Goal: Find specific page/section: Find specific page/section

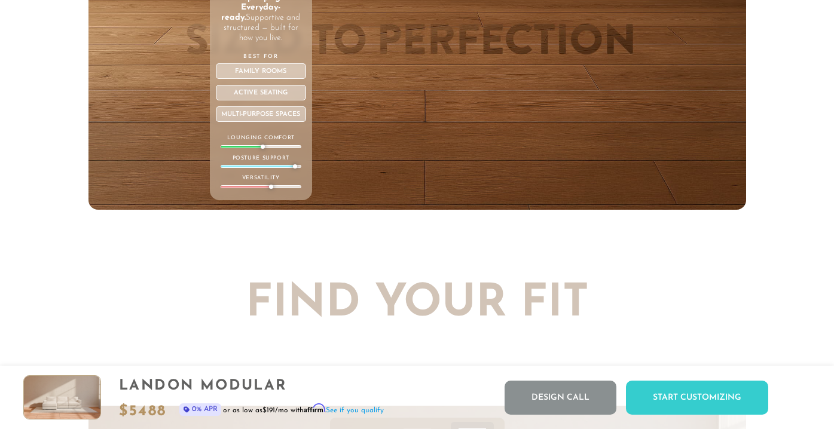
drag, startPoint x: 262, startPoint y: 146, endPoint x: 288, endPoint y: 146, distance: 25.7
click at [288, 146] on div at bounding box center [261, 146] width 81 height 3
drag, startPoint x: 294, startPoint y: 164, endPoint x: 246, endPoint y: 164, distance: 47.8
click at [246, 164] on div "Posture Support" at bounding box center [261, 161] width 81 height 14
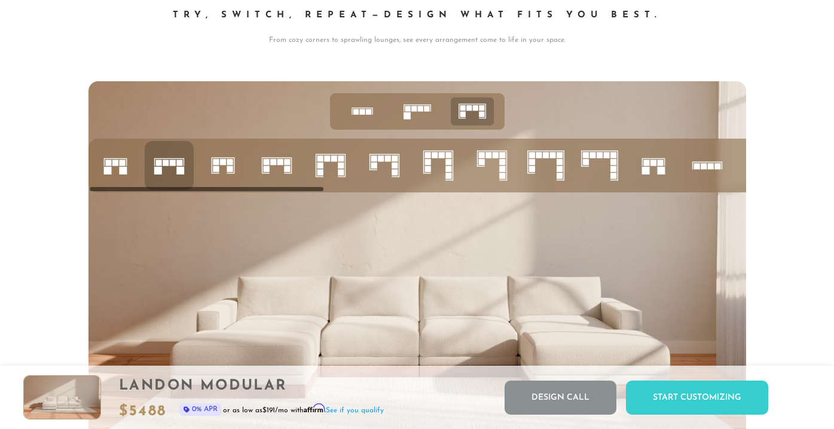
click at [271, 165] on icon at bounding box center [276, 165] width 41 height 41
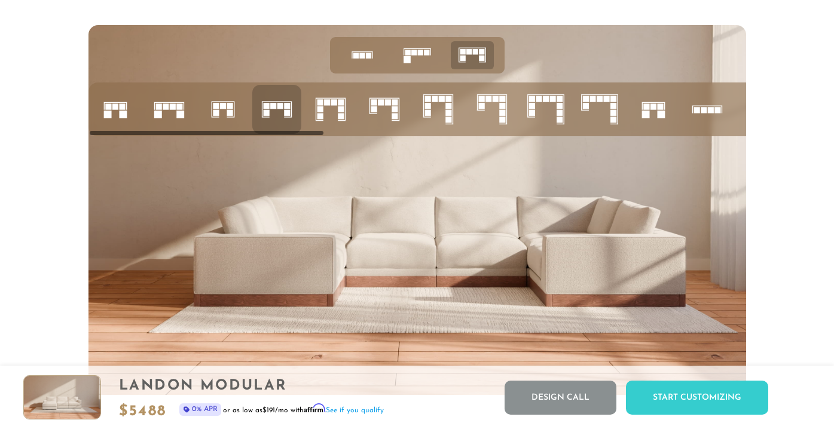
click at [174, 111] on icon at bounding box center [169, 109] width 41 height 41
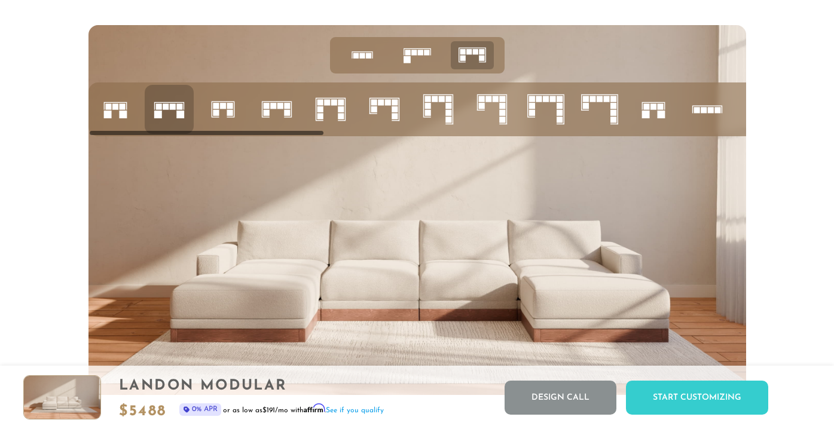
click at [109, 109] on rect at bounding box center [108, 106] width 6 height 6
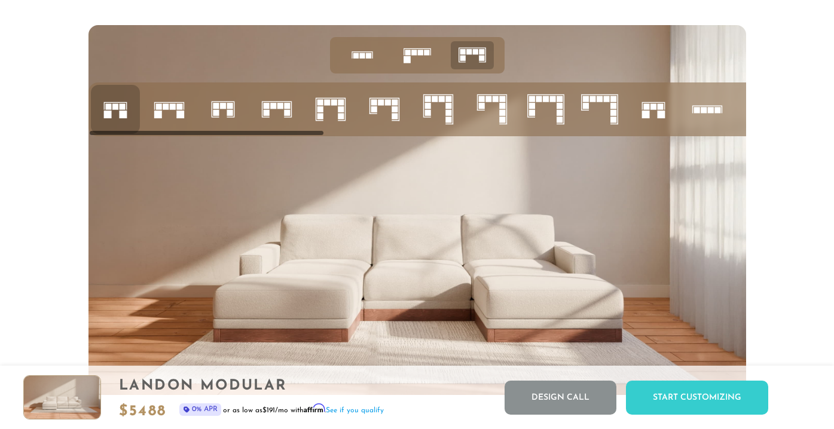
click at [158, 106] on rect at bounding box center [158, 106] width 6 height 6
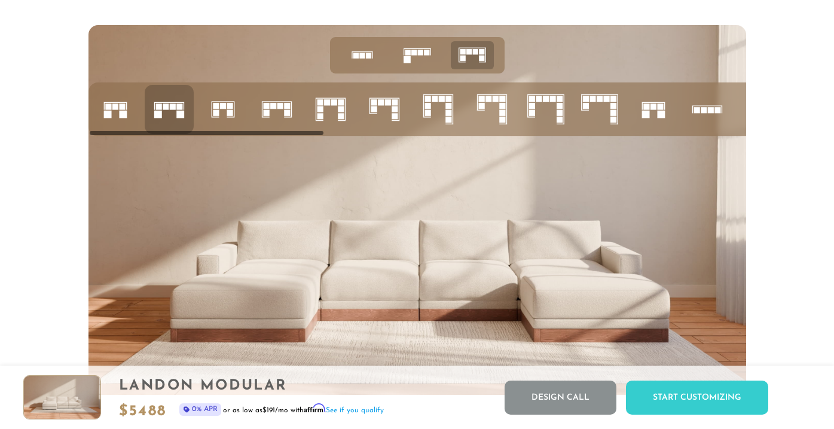
click at [332, 109] on icon at bounding box center [330, 109] width 41 height 41
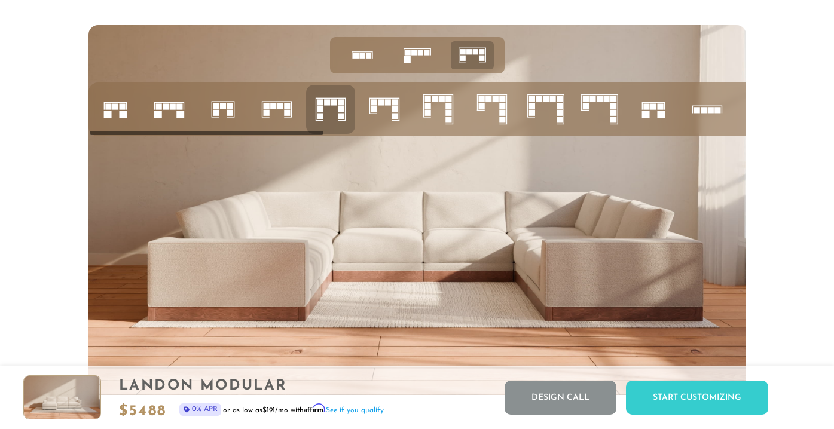
click at [653, 117] on icon at bounding box center [653, 109] width 41 height 41
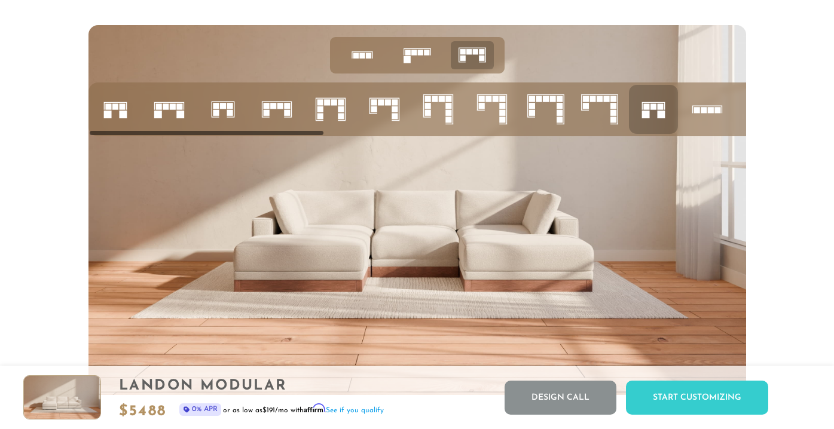
click at [164, 113] on icon at bounding box center [169, 109] width 41 height 41
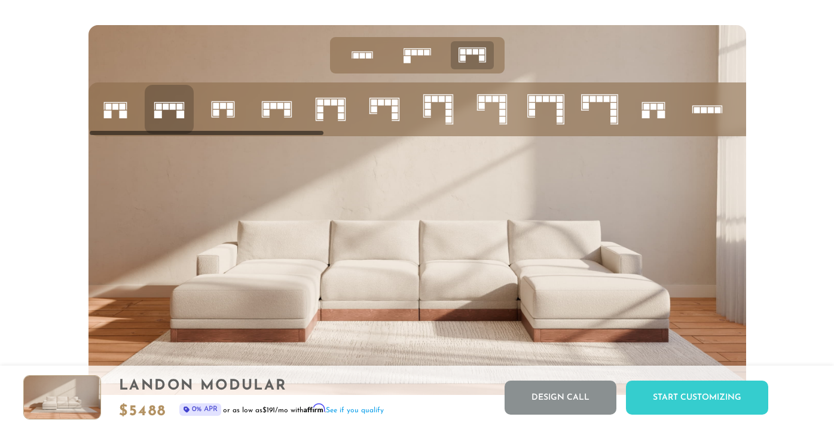
click at [639, 110] on icon at bounding box center [653, 109] width 41 height 41
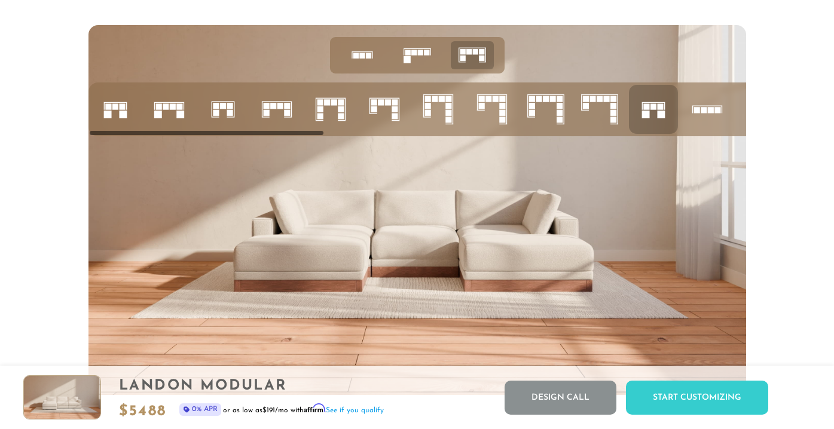
click at [717, 108] on rect at bounding box center [717, 110] width 6 height 6
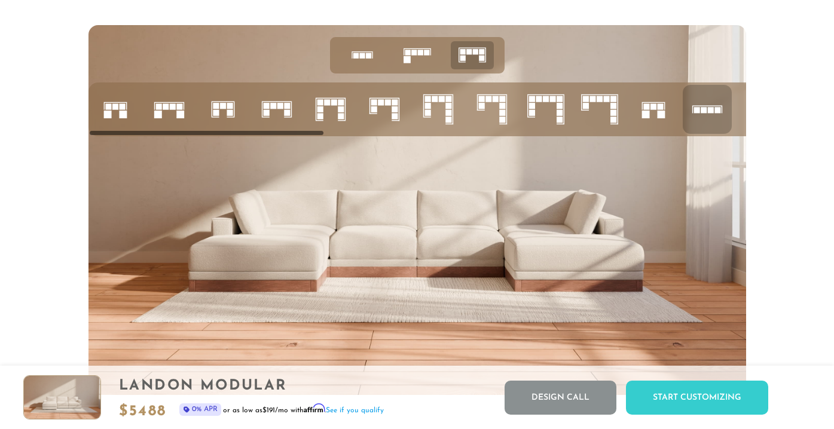
click at [711, 114] on icon at bounding box center [707, 109] width 41 height 41
click at [658, 118] on rect at bounding box center [661, 115] width 8 height 8
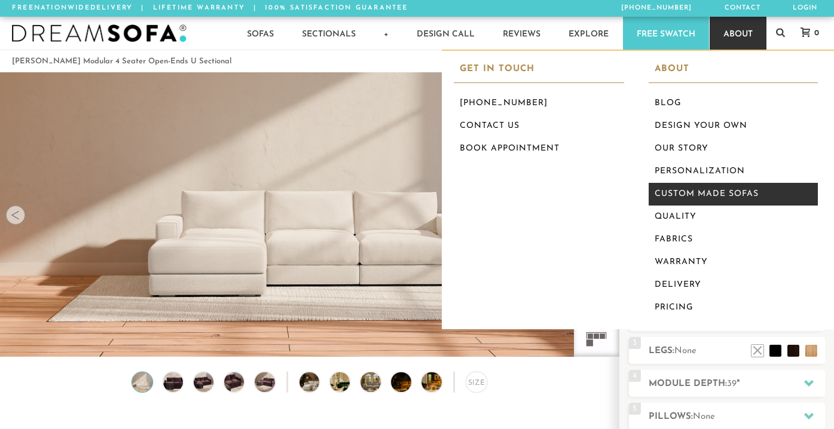
click at [687, 192] on link "Custom Made Sofas" at bounding box center [734, 194] width 170 height 23
